Goal: Task Accomplishment & Management: Manage account settings

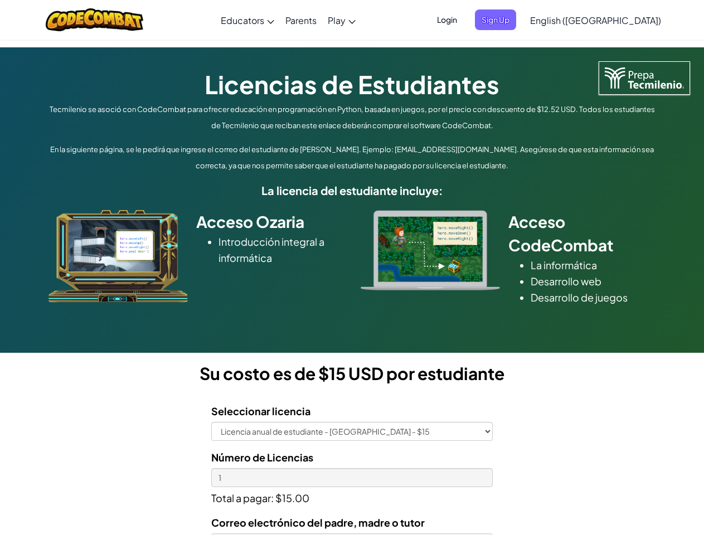
click at [352, 268] on div at bounding box center [430, 250] width 156 height 80
click at [464, 20] on span "Login" at bounding box center [446, 19] width 33 height 21
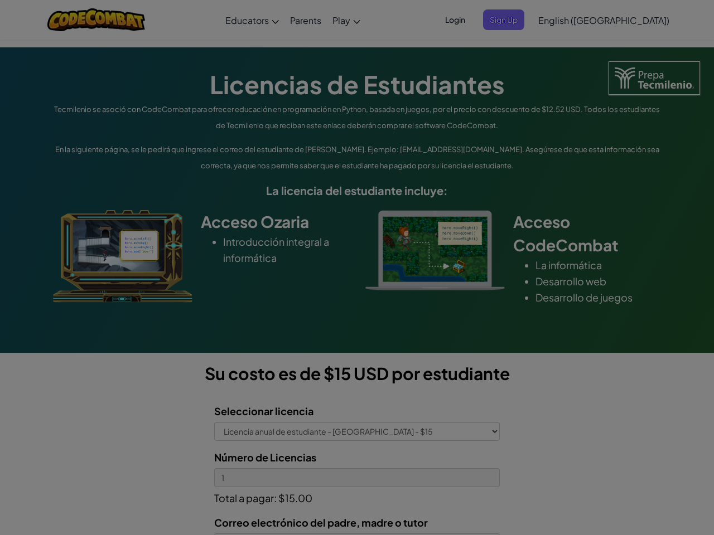
click at [514, 20] on div at bounding box center [357, 267] width 714 height 535
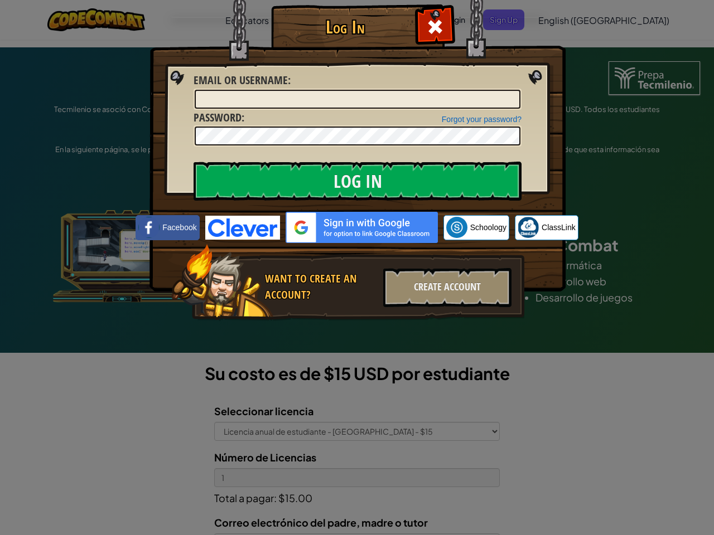
click at [564, 20] on div "Log In Unknown Error Email or Username : Forgot your password? Password : Log I…" at bounding box center [357, 267] width 714 height 535
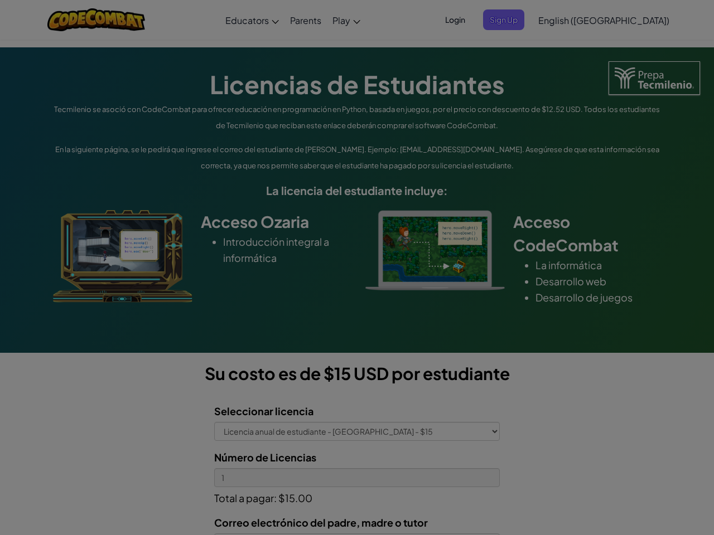
click at [564, 20] on div "Log In Unknown Error Email or Username : Forgot your password? Password : Log I…" at bounding box center [357, 267] width 714 height 535
click at [623, 20] on div at bounding box center [357, 267] width 714 height 535
